Goal: Task Accomplishment & Management: Manage account settings

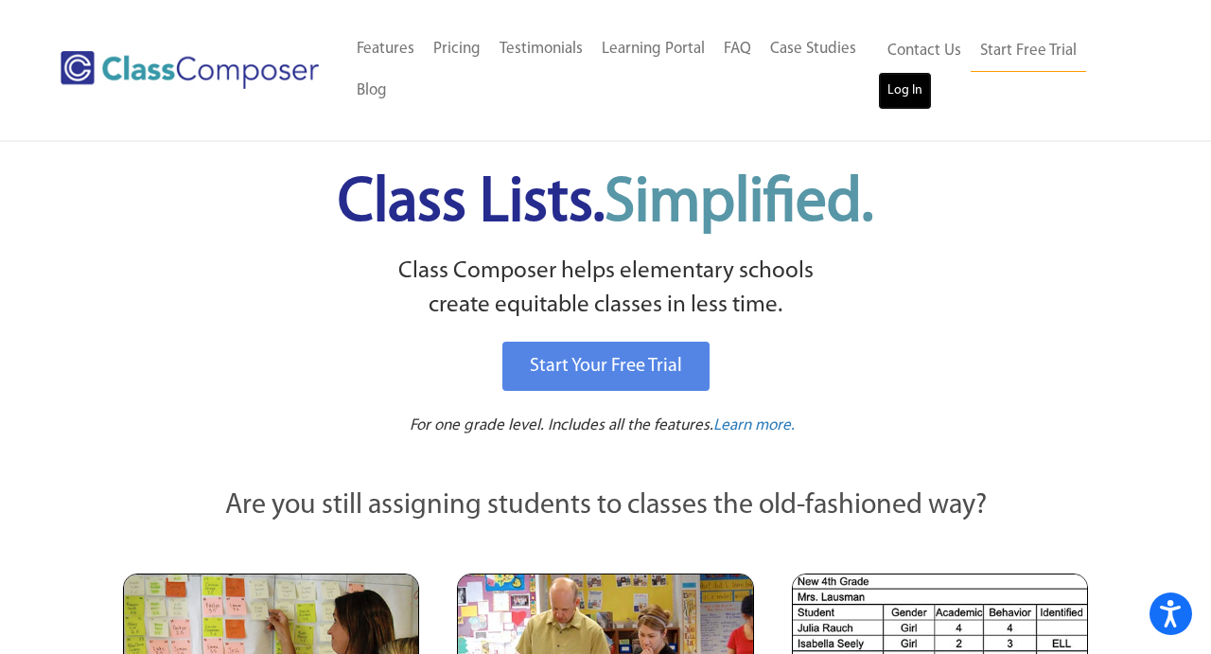
click at [907, 104] on link "Log In" at bounding box center [905, 91] width 54 height 38
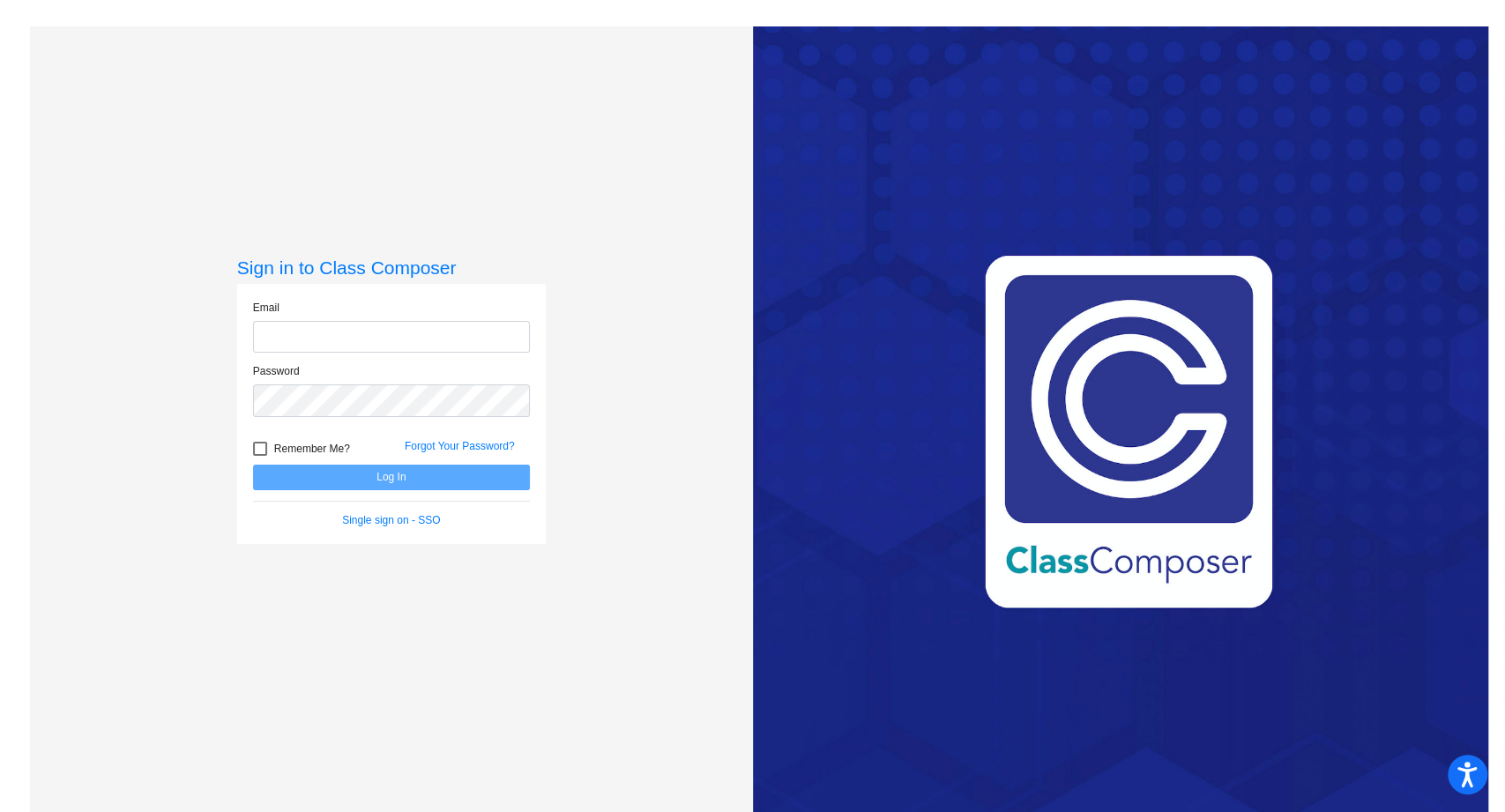
type input "cstdenis@lgusd.org"
click at [304, 478] on button "Log In" at bounding box center [391, 477] width 277 height 25
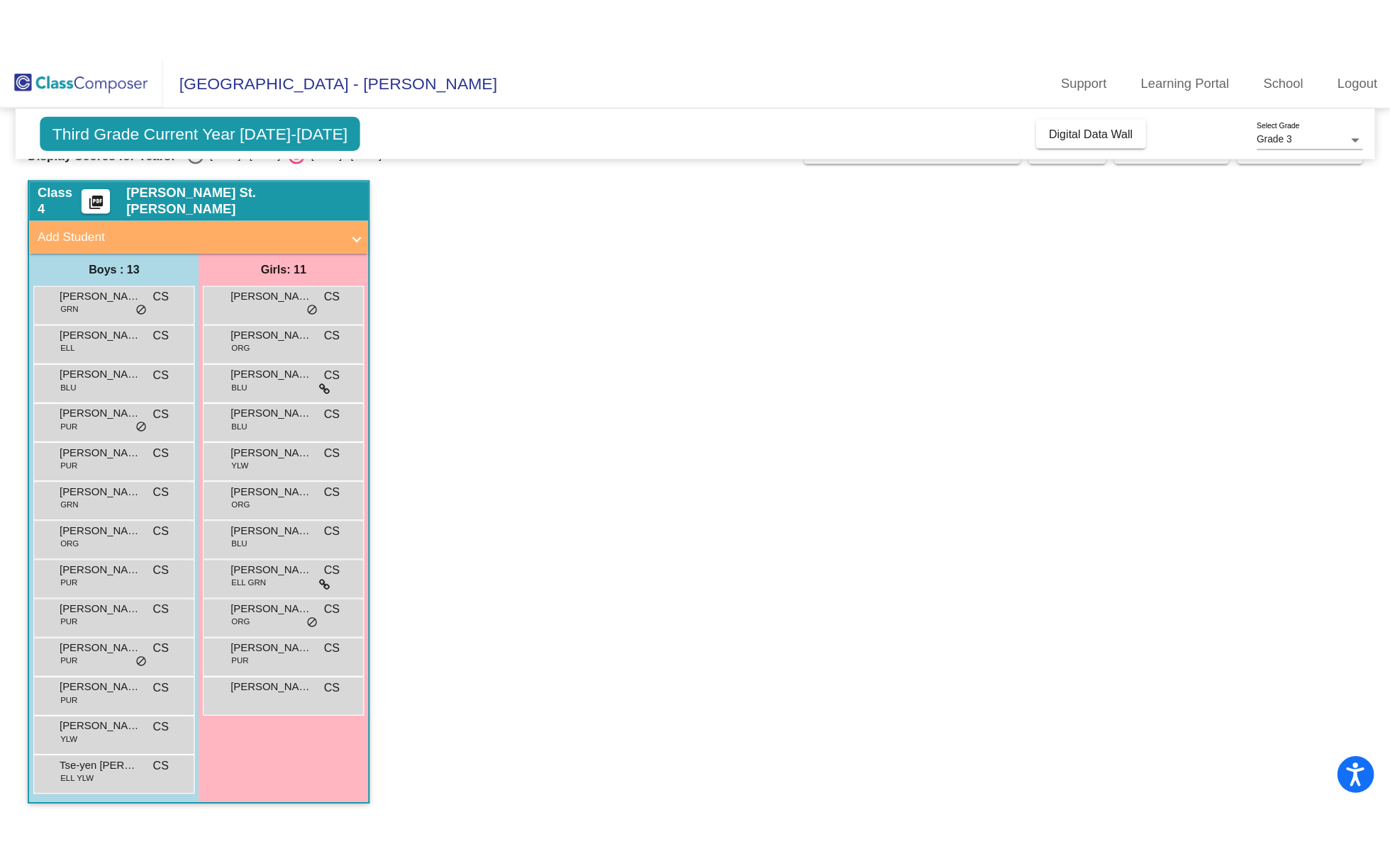
scroll to position [38, 0]
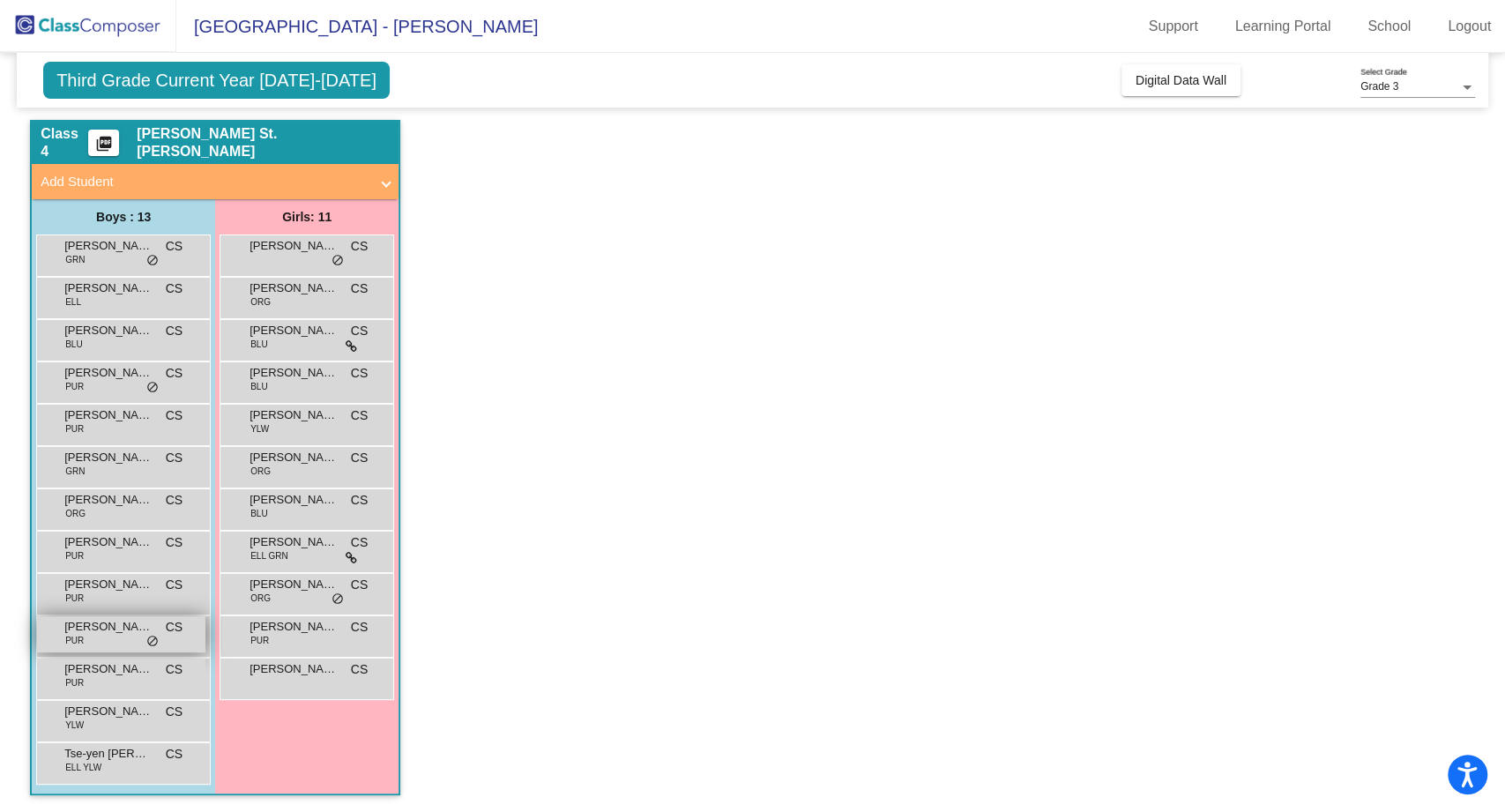
click at [123, 640] on div "Nolan Rodriguez PUR CS lock do_not_disturb_alt" at bounding box center [121, 634] width 169 height 36
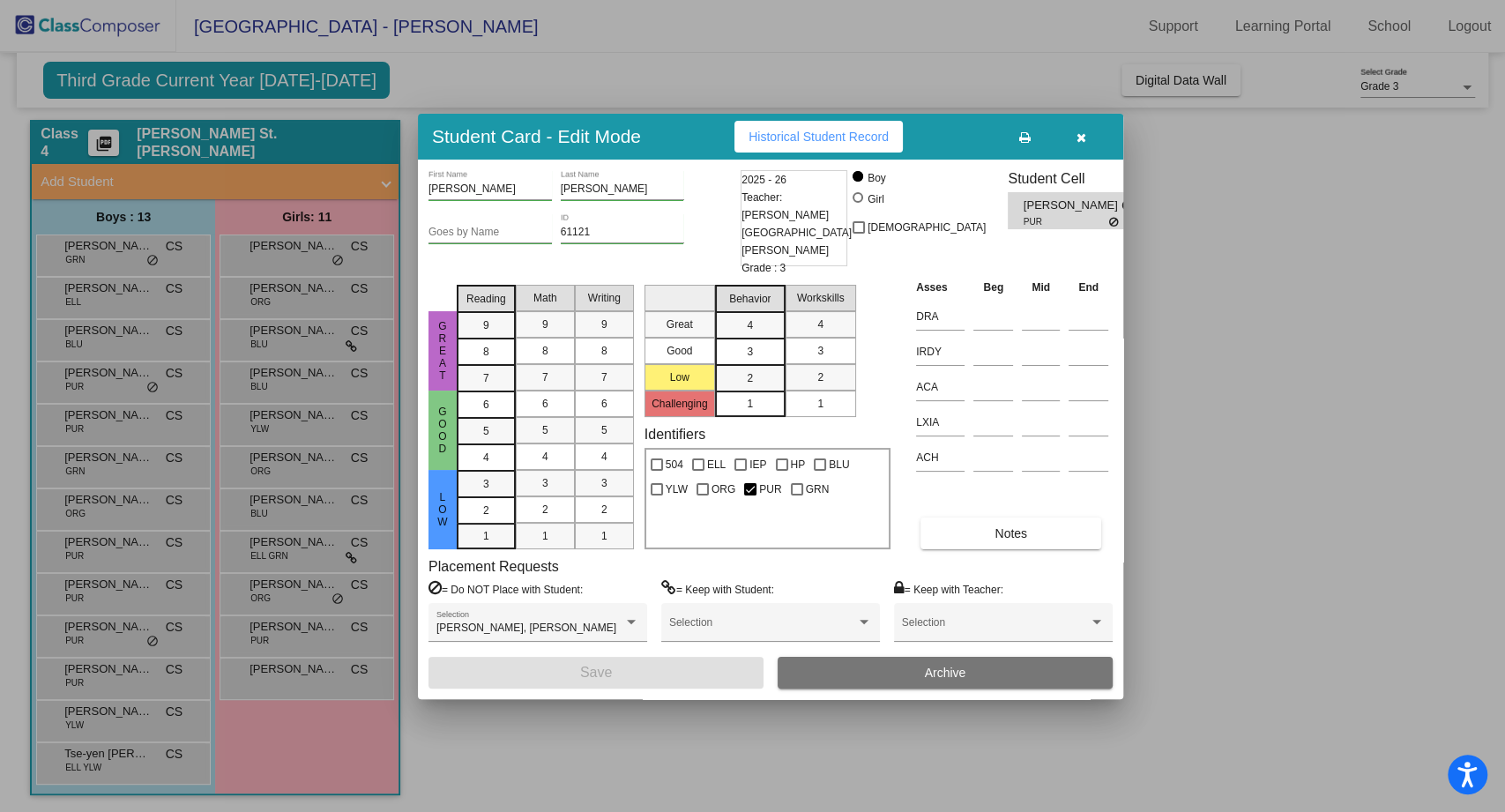
click at [130, 512] on div at bounding box center [752, 406] width 1505 height 812
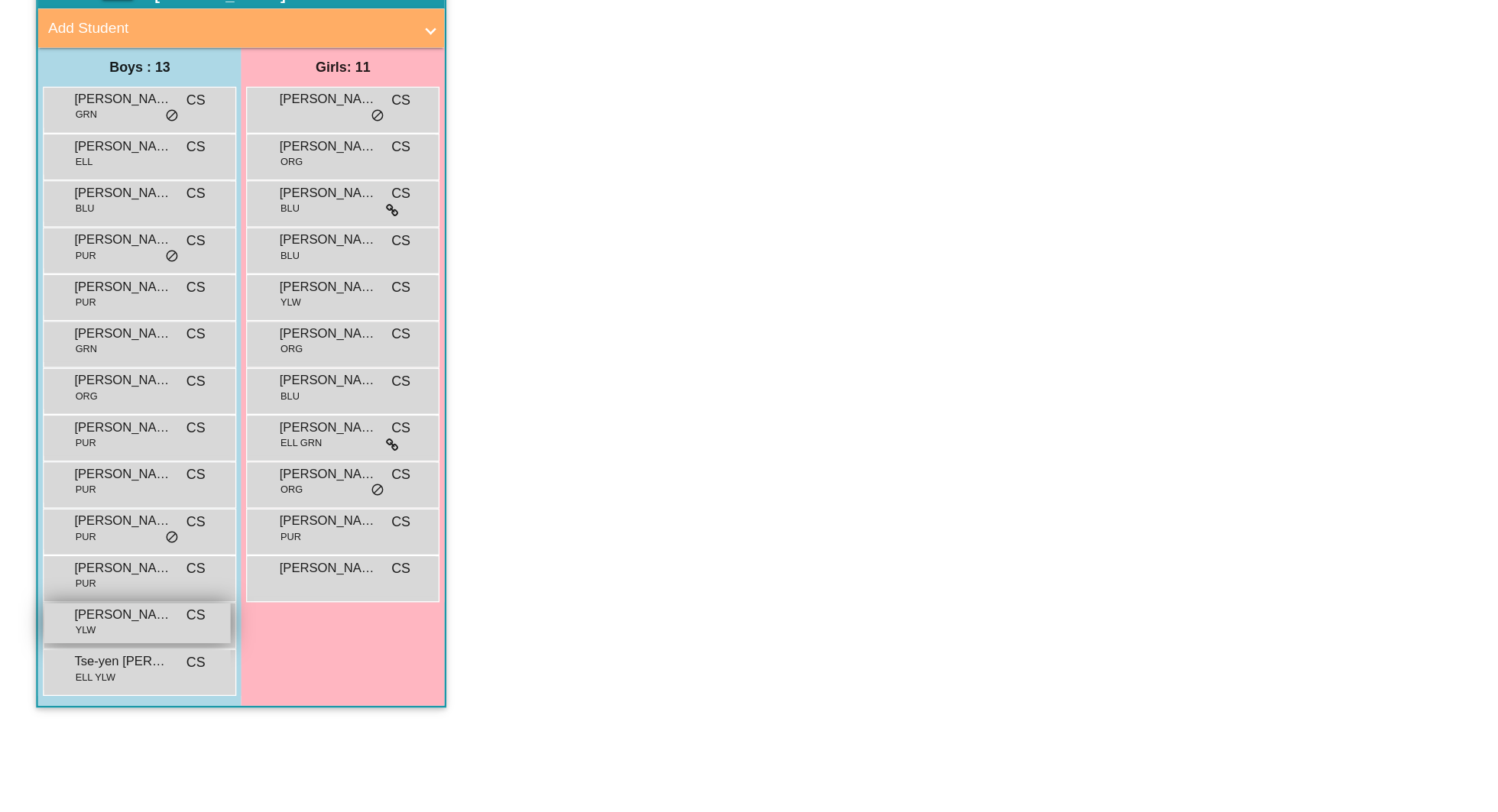
scroll to position [0, 0]
